Goal: Information Seeking & Learning: Learn about a topic

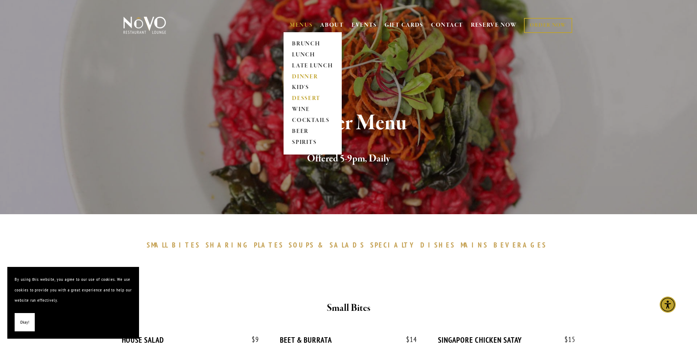
click at [306, 99] on link "DESSERT" at bounding box center [313, 98] width 46 height 11
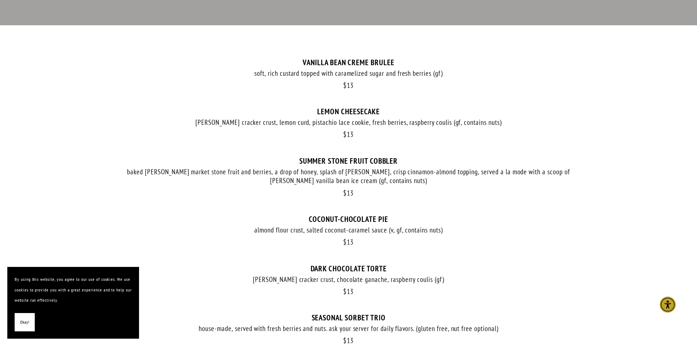
scroll to position [183, 0]
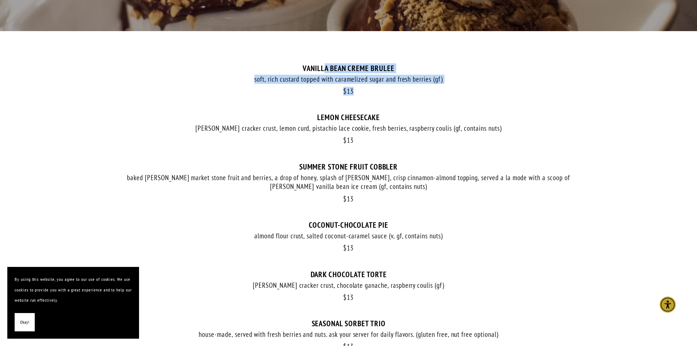
drag, startPoint x: 323, startPoint y: 60, endPoint x: 367, endPoint y: 102, distance: 60.5
click at [367, 102] on div "$ 13 VANILLA BEAN CREME BRULEE soft, rich custard topped with caramelized sugar…" at bounding box center [349, 328] width 466 height 542
